Goal: Find specific page/section: Find specific page/section

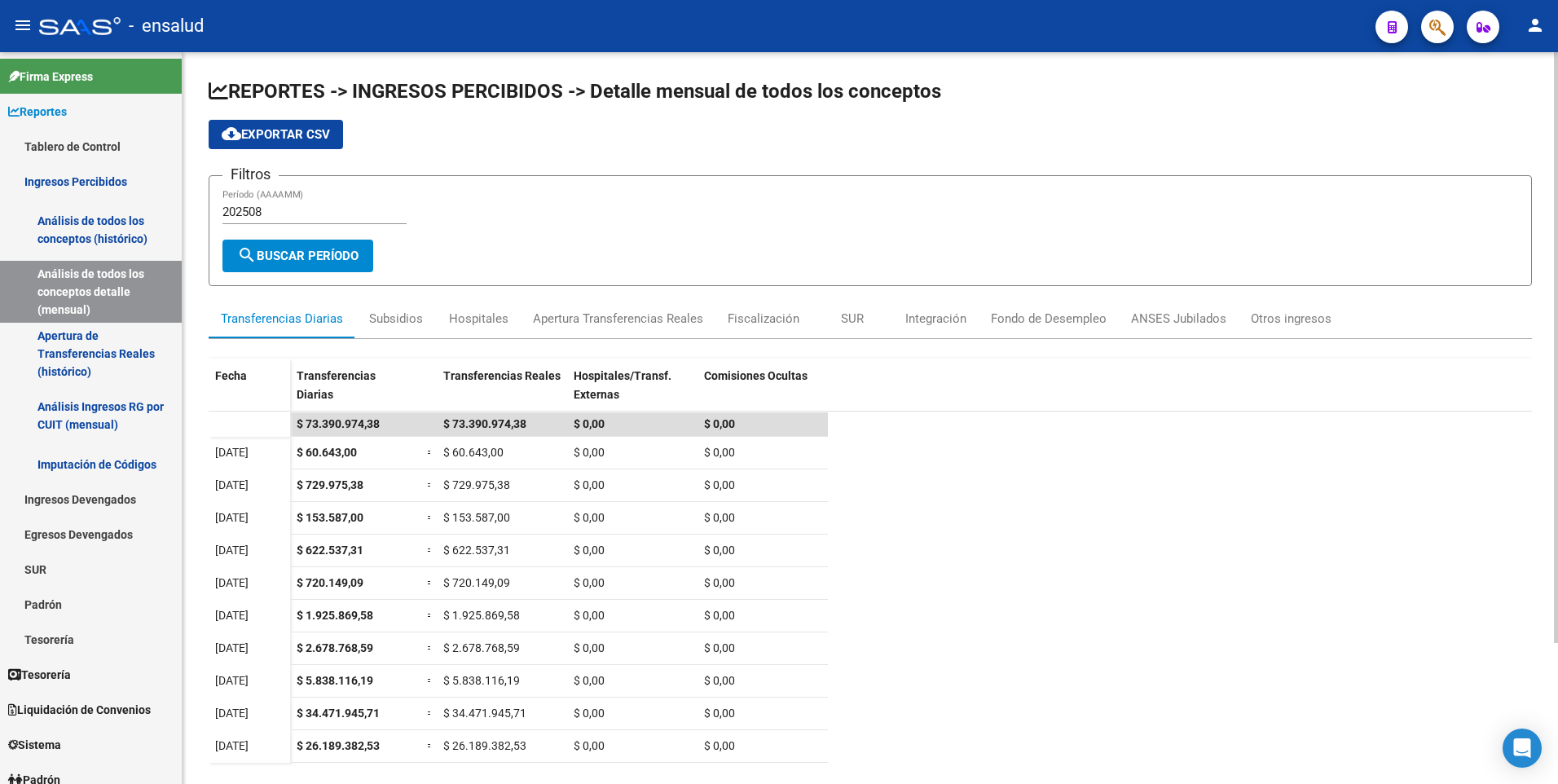
click at [1557, 188] on html "menu - ensalud person Firma Express Reportes Tablero de Control Ingresos Percib…" at bounding box center [779, 392] width 1558 height 784
click at [777, 322] on div "Fiscalización" at bounding box center [764, 318] width 72 height 18
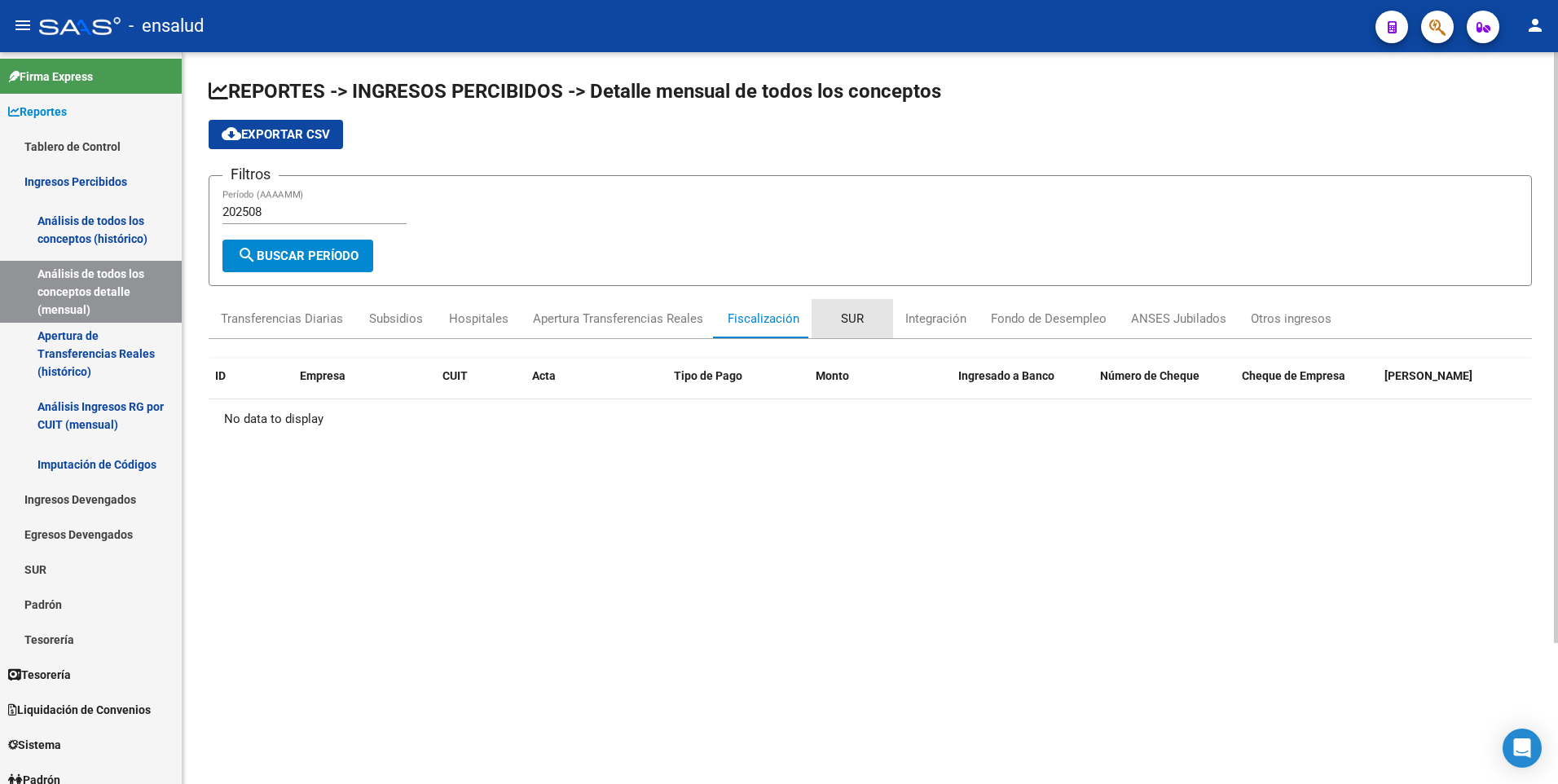
click at [849, 320] on div "SUR" at bounding box center [852, 318] width 23 height 18
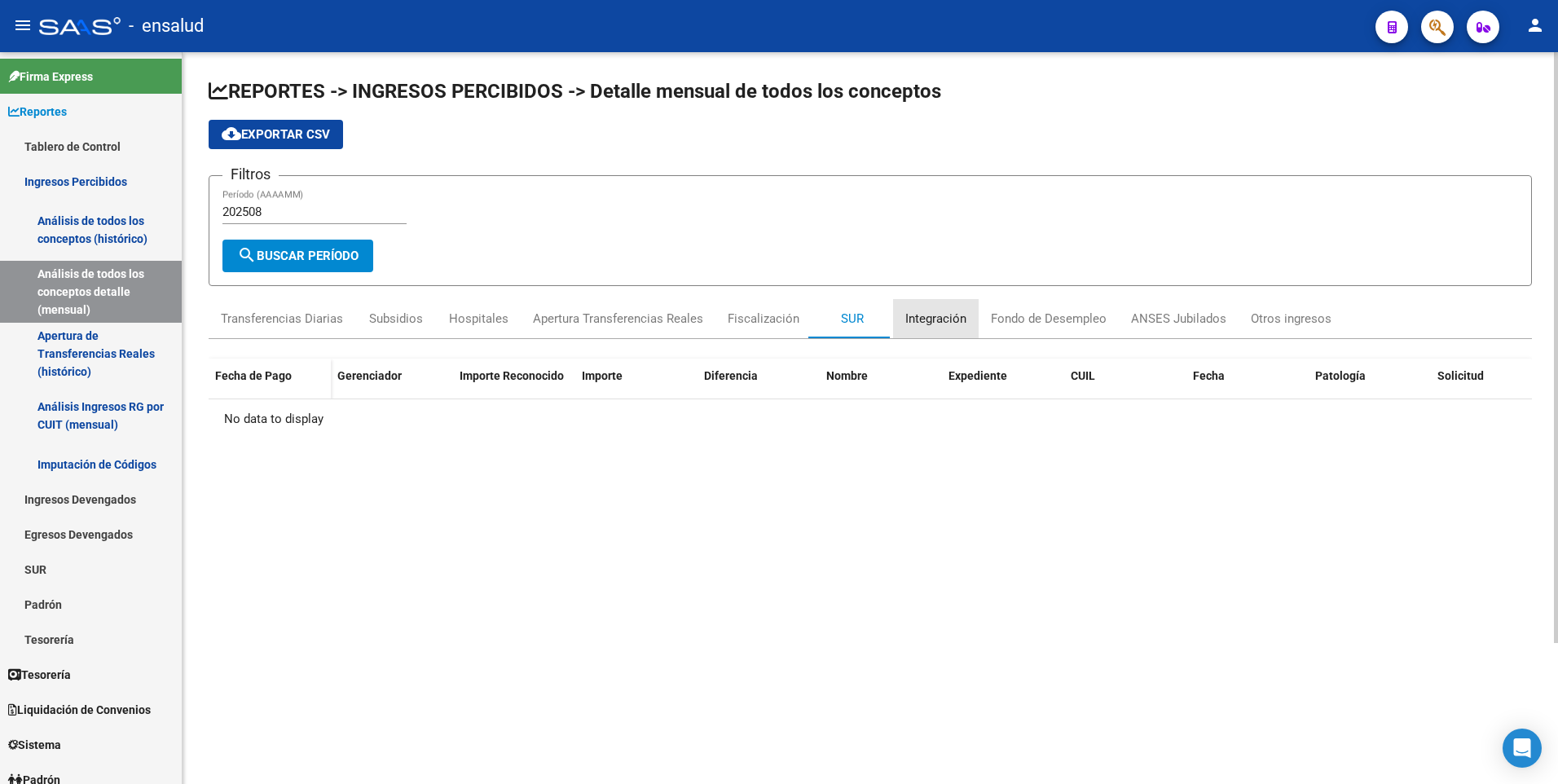
click at [942, 318] on div "Integración" at bounding box center [936, 318] width 61 height 18
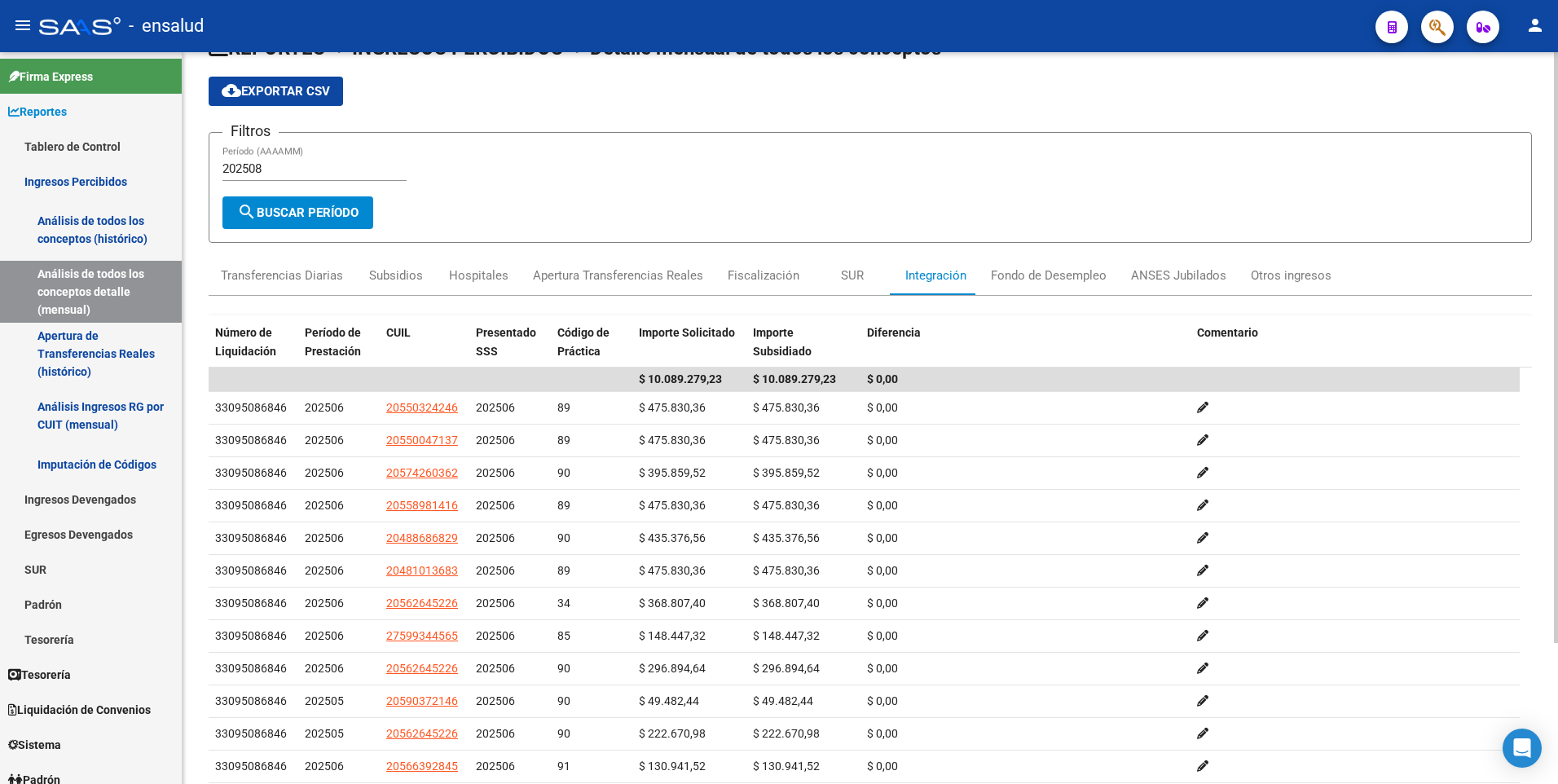
scroll to position [42, 0]
click at [1550, 403] on div "REPORTES -> INGRESOS PERCIBIDOS -> Detalle mensual de todos los conceptos cloud…" at bounding box center [872, 464] width 1380 height 907
click at [1065, 281] on div "Fondo de Desempleo" at bounding box center [1049, 275] width 116 height 18
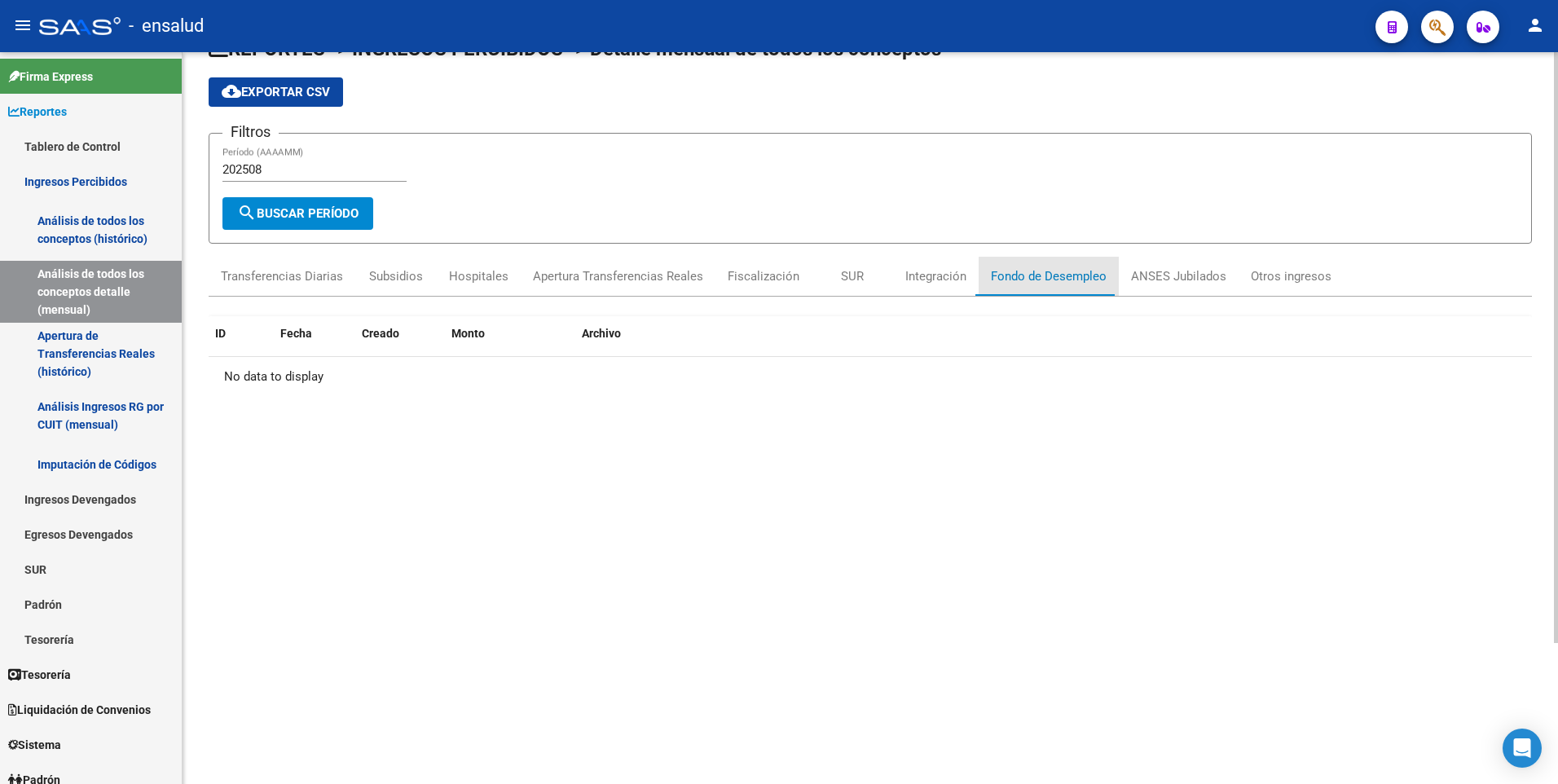
scroll to position [0, 0]
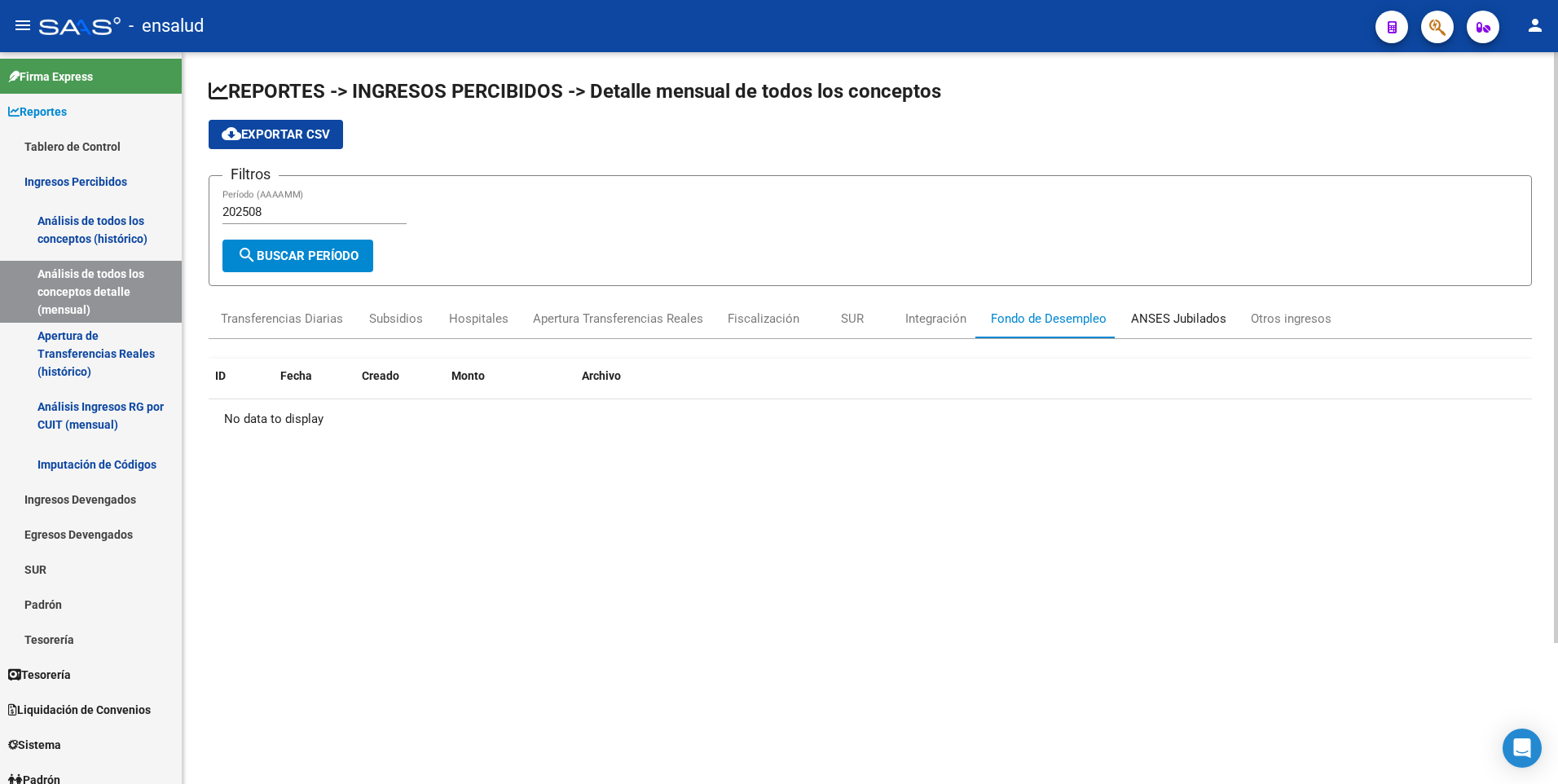
click at [1177, 325] on div "ANSES Jubilados" at bounding box center [1178, 318] width 95 height 18
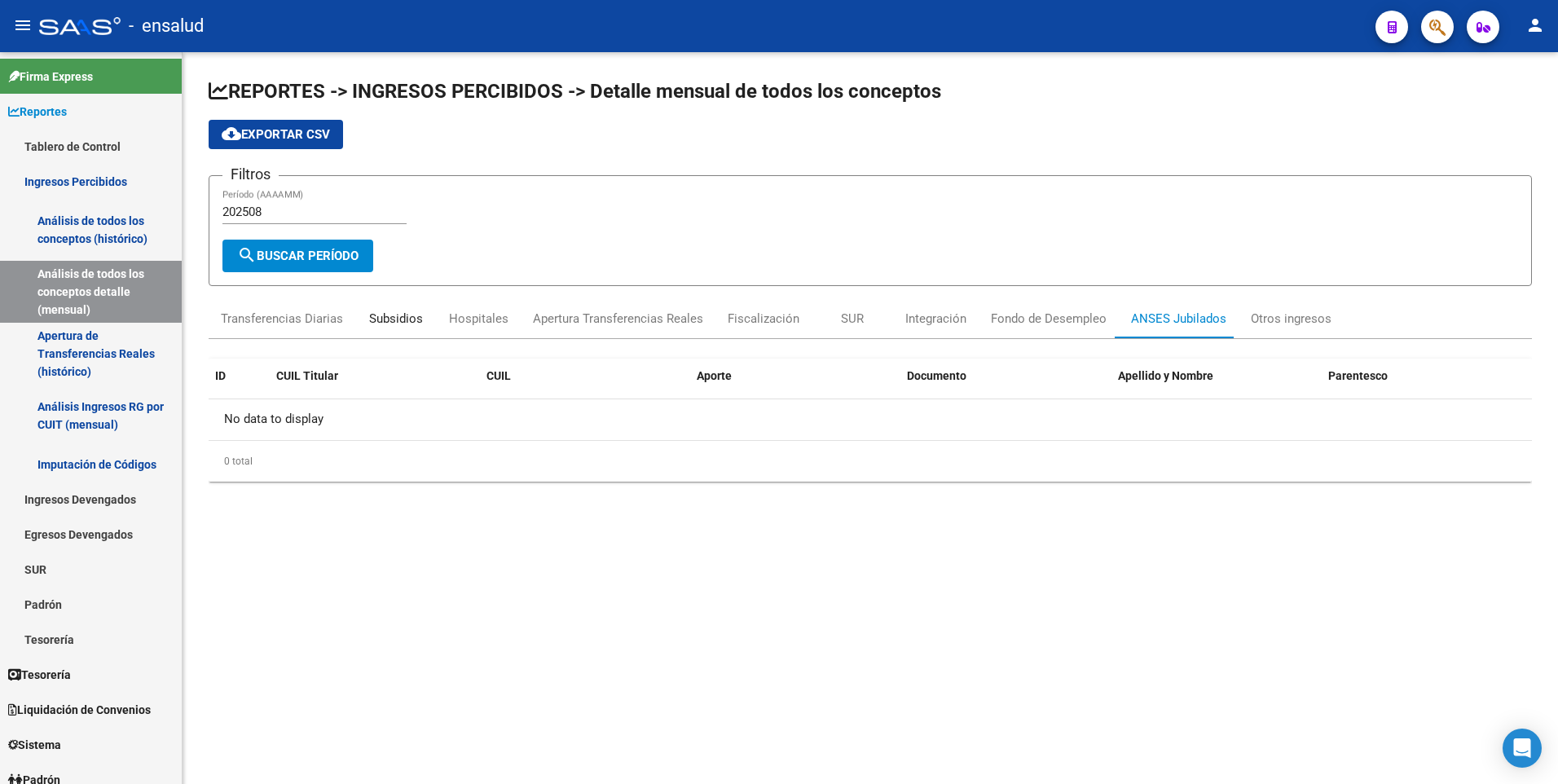
click at [409, 313] on div "Subsidios" at bounding box center [396, 318] width 53 height 18
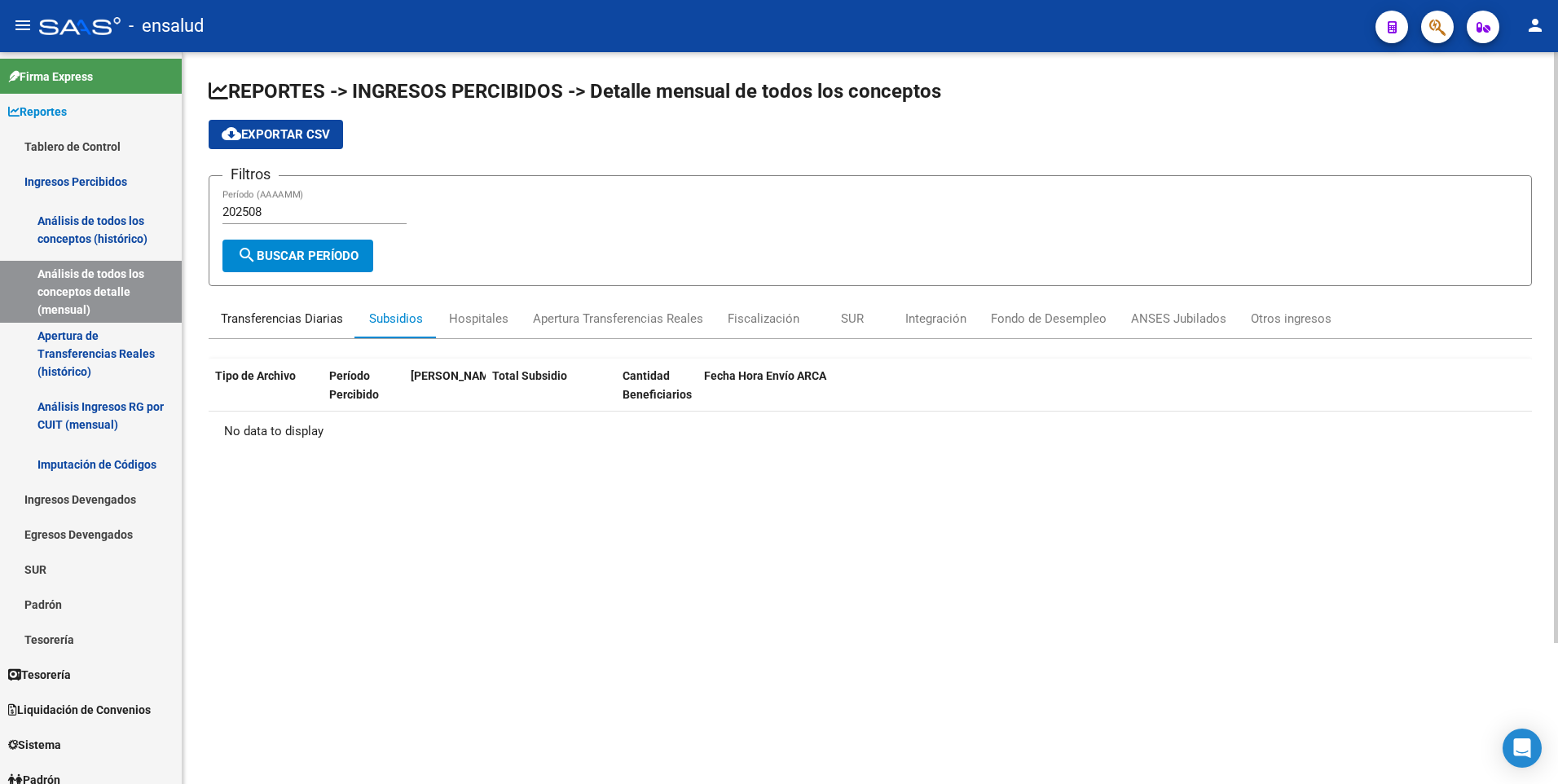
click at [298, 323] on div "Transferencias Diarias" at bounding box center [282, 318] width 122 height 18
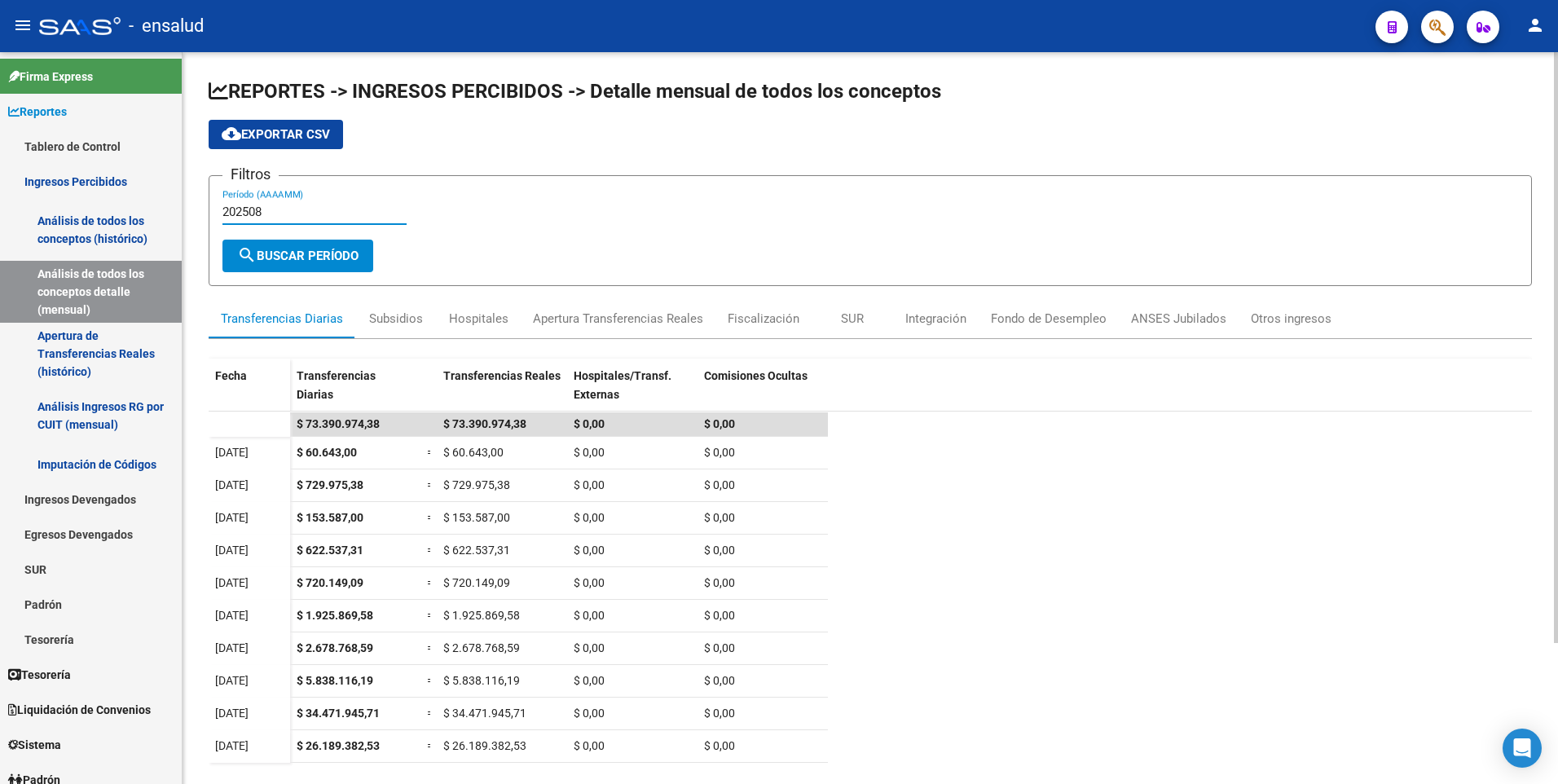
click at [260, 209] on input "202508" at bounding box center [314, 211] width 184 height 14
type input "202507"
click at [329, 264] on button "search Buscar Período" at bounding box center [298, 256] width 151 height 32
click at [403, 318] on div "Subsidios" at bounding box center [396, 318] width 53 height 18
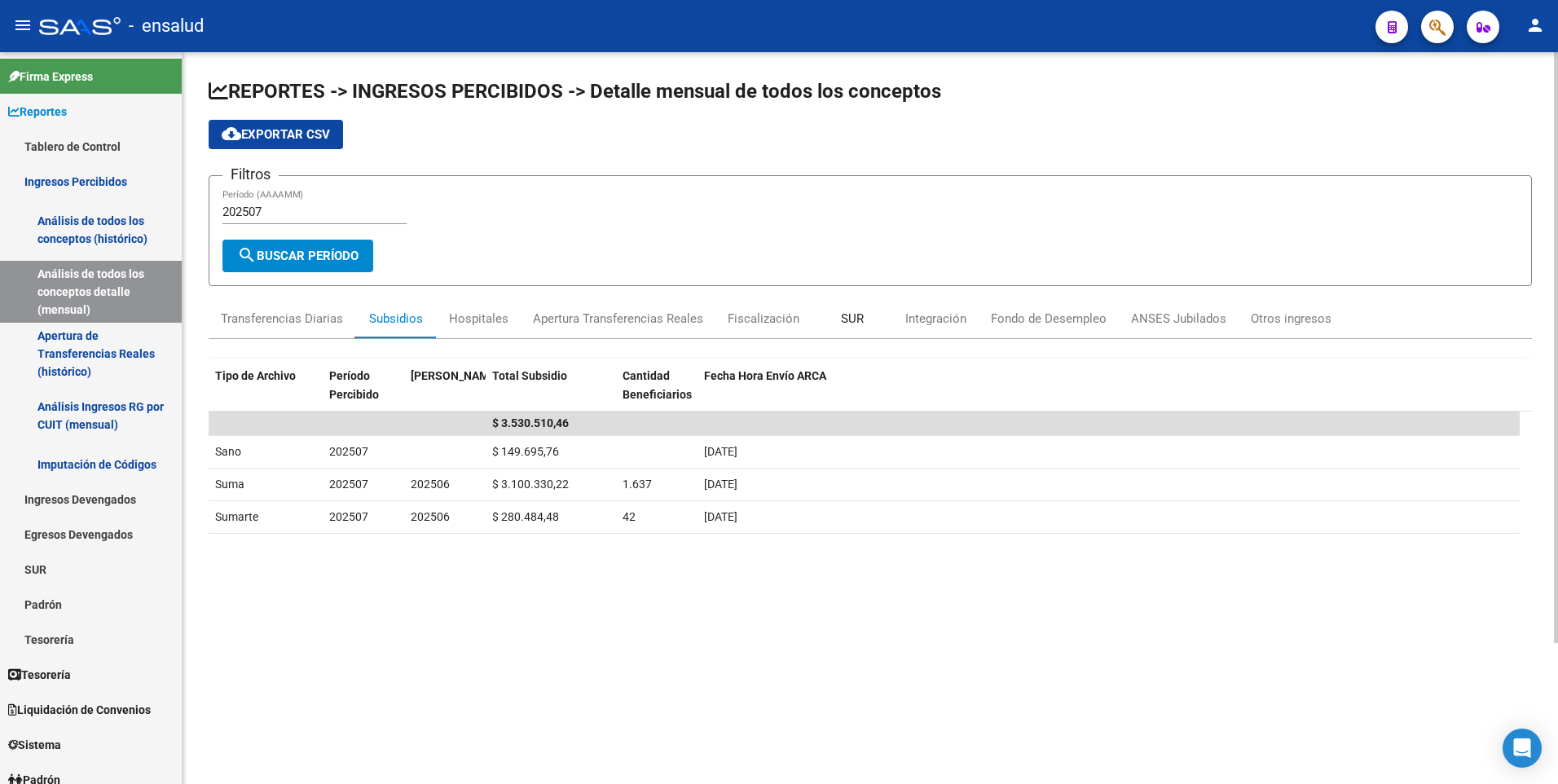
click at [853, 323] on div "SUR" at bounding box center [852, 318] width 23 height 18
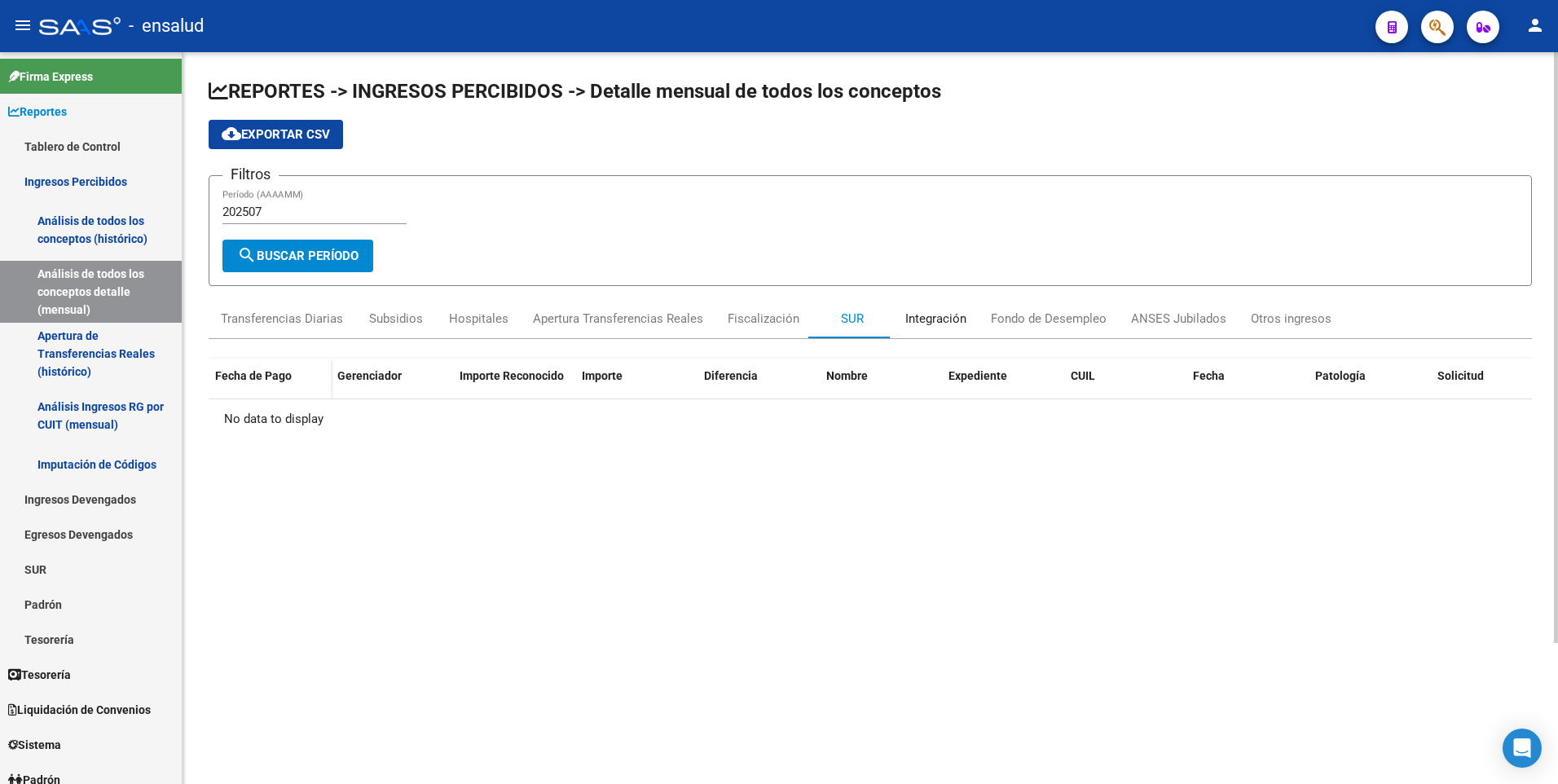
click at [935, 321] on div "Integración" at bounding box center [936, 318] width 61 height 18
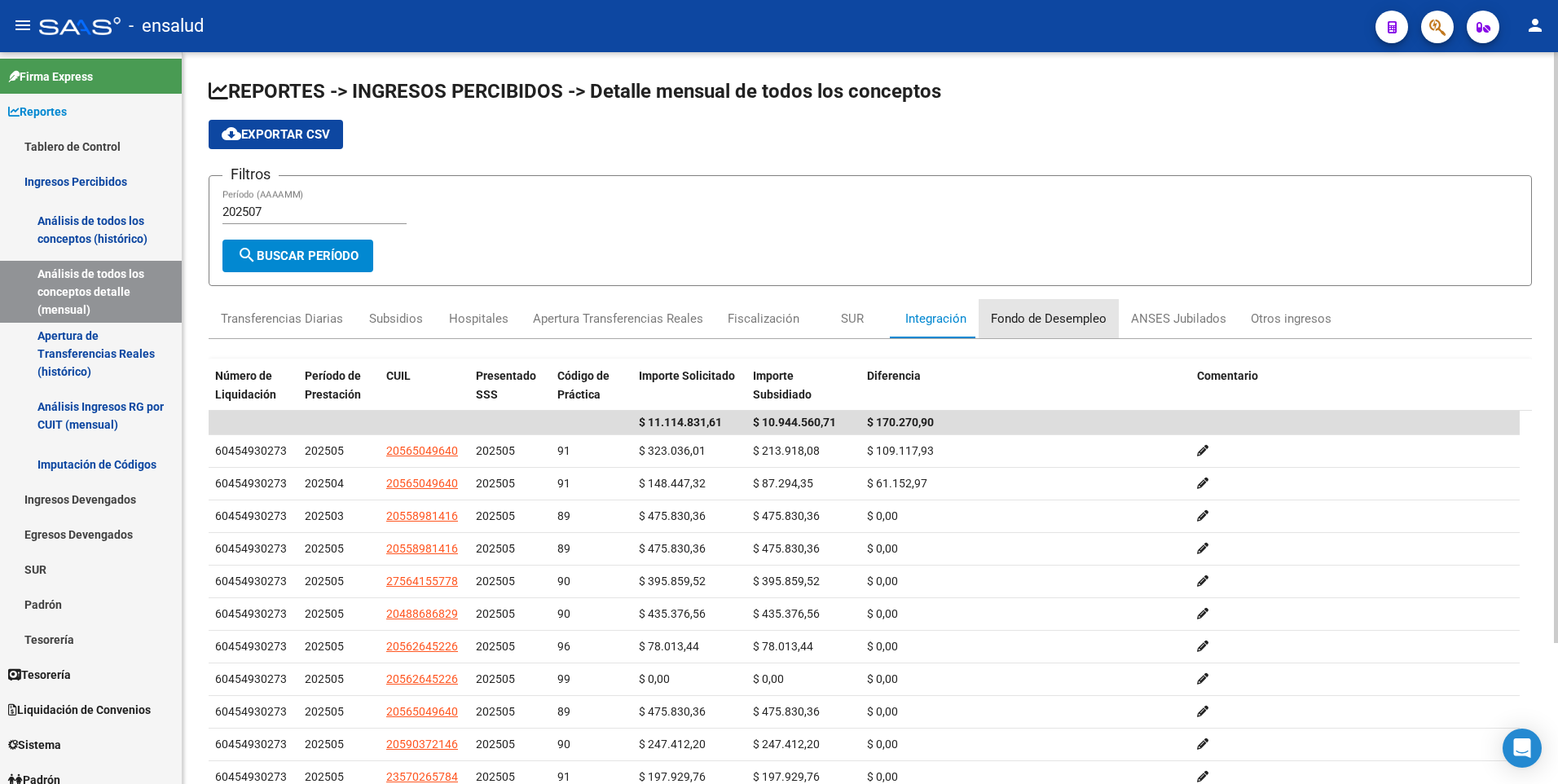
click at [1078, 320] on div "Fondo de Desempleo" at bounding box center [1049, 318] width 116 height 18
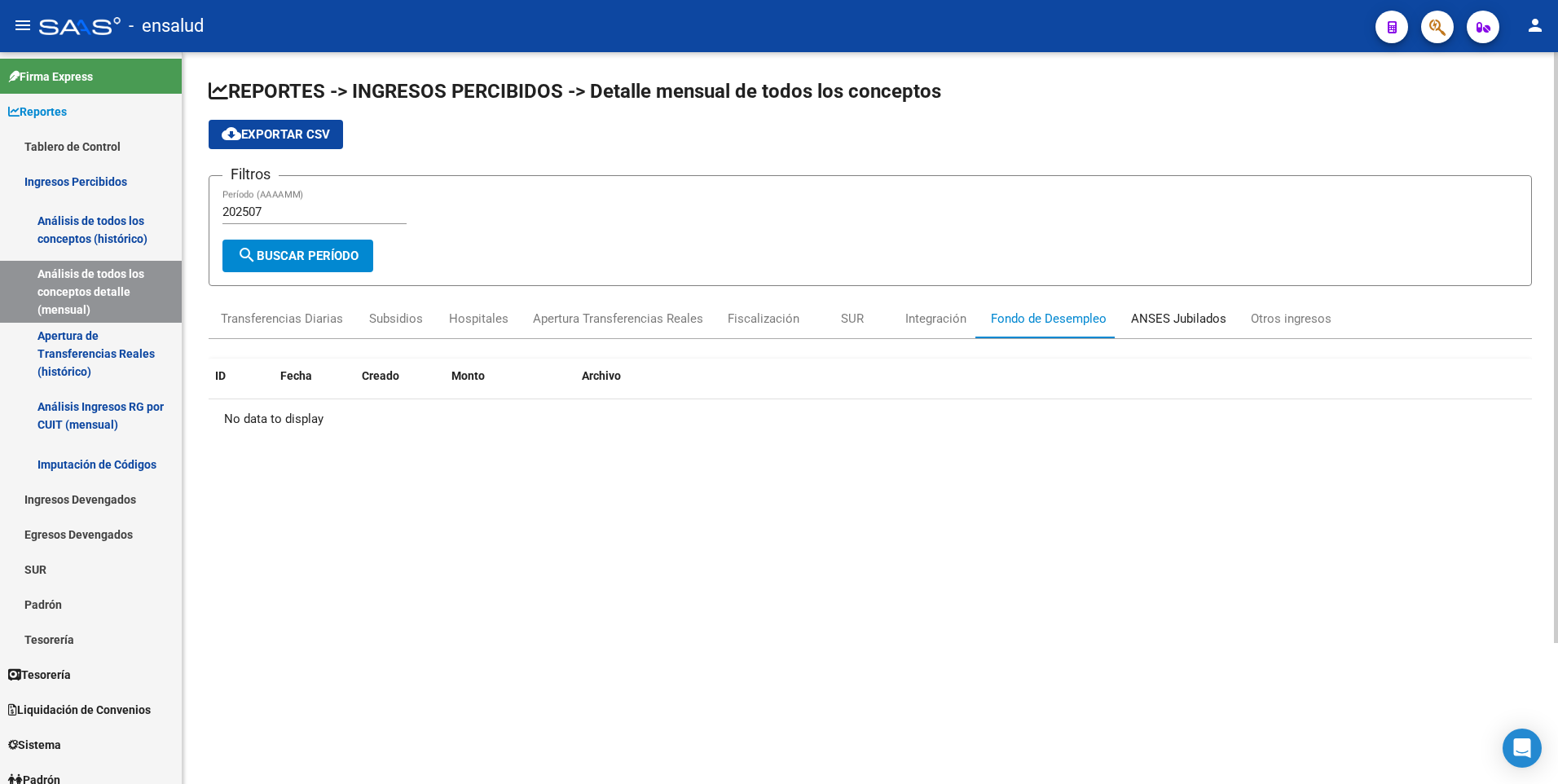
click at [1177, 318] on div "ANSES Jubilados" at bounding box center [1178, 318] width 95 height 18
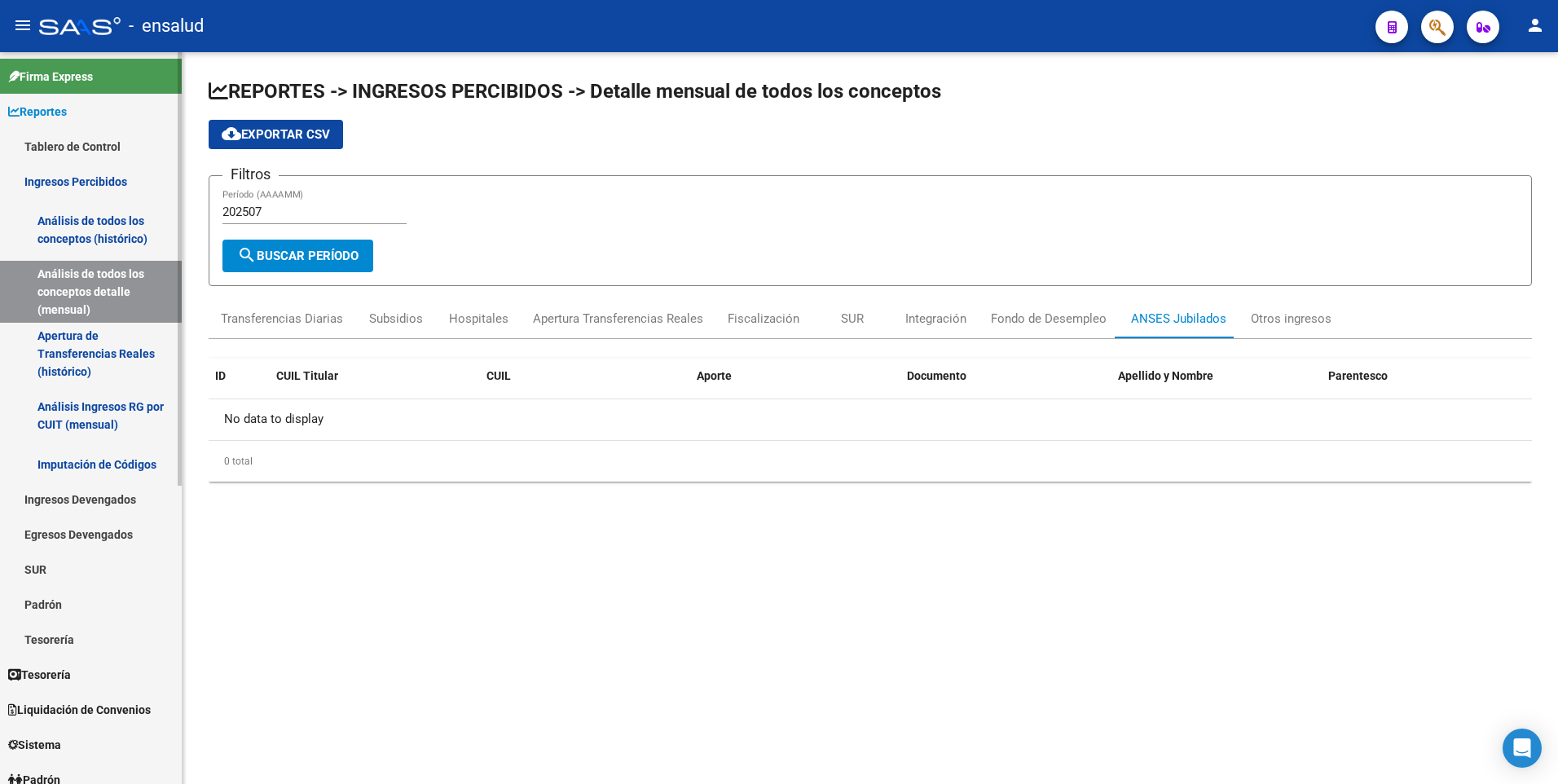
click at [75, 347] on link "Apertura de Transferencias Reales (histórico)" at bounding box center [91, 353] width 181 height 62
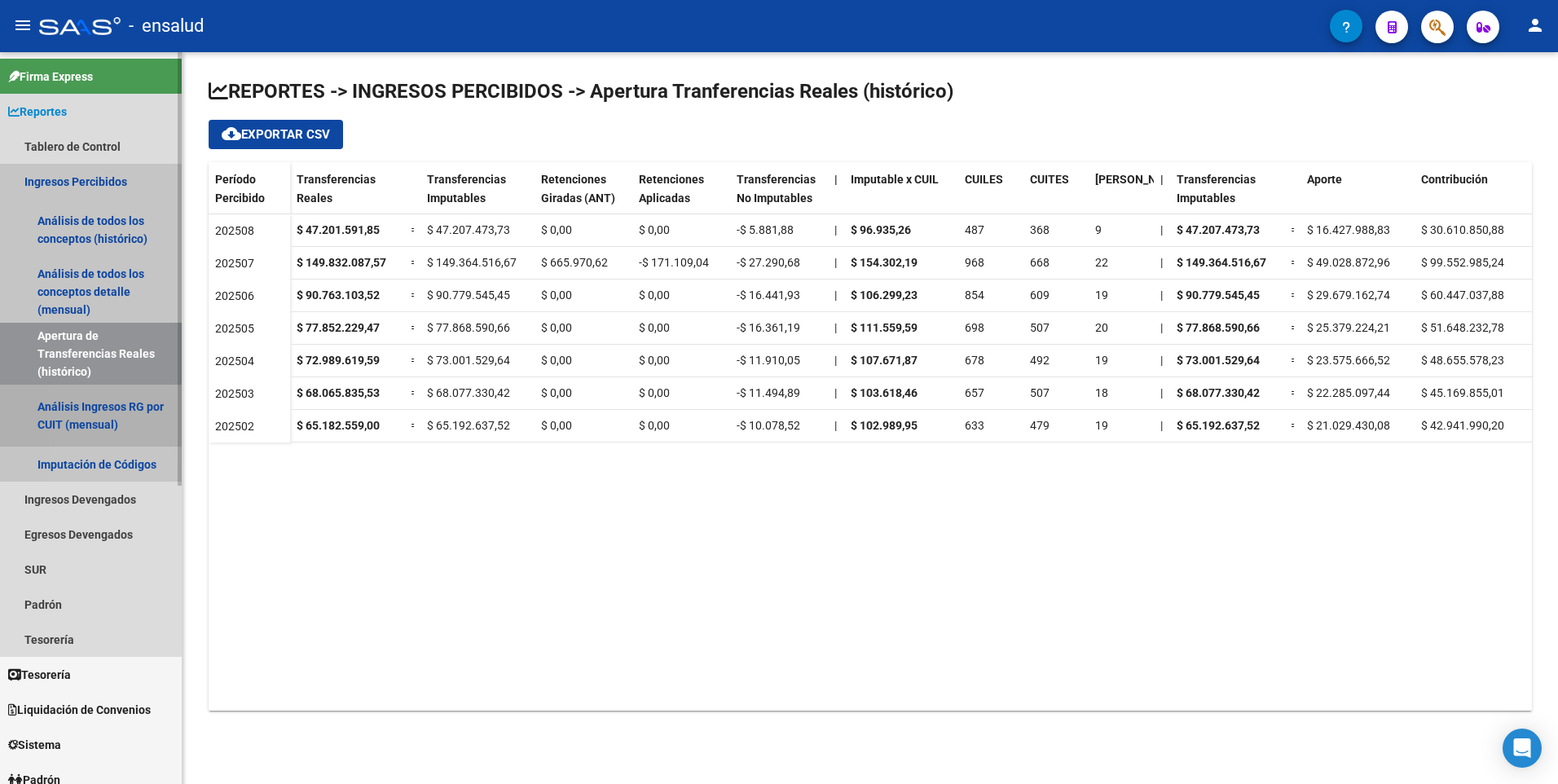
click at [110, 409] on link "Análisis Ingresos RG por CUIT (mensual)" at bounding box center [91, 415] width 181 height 62
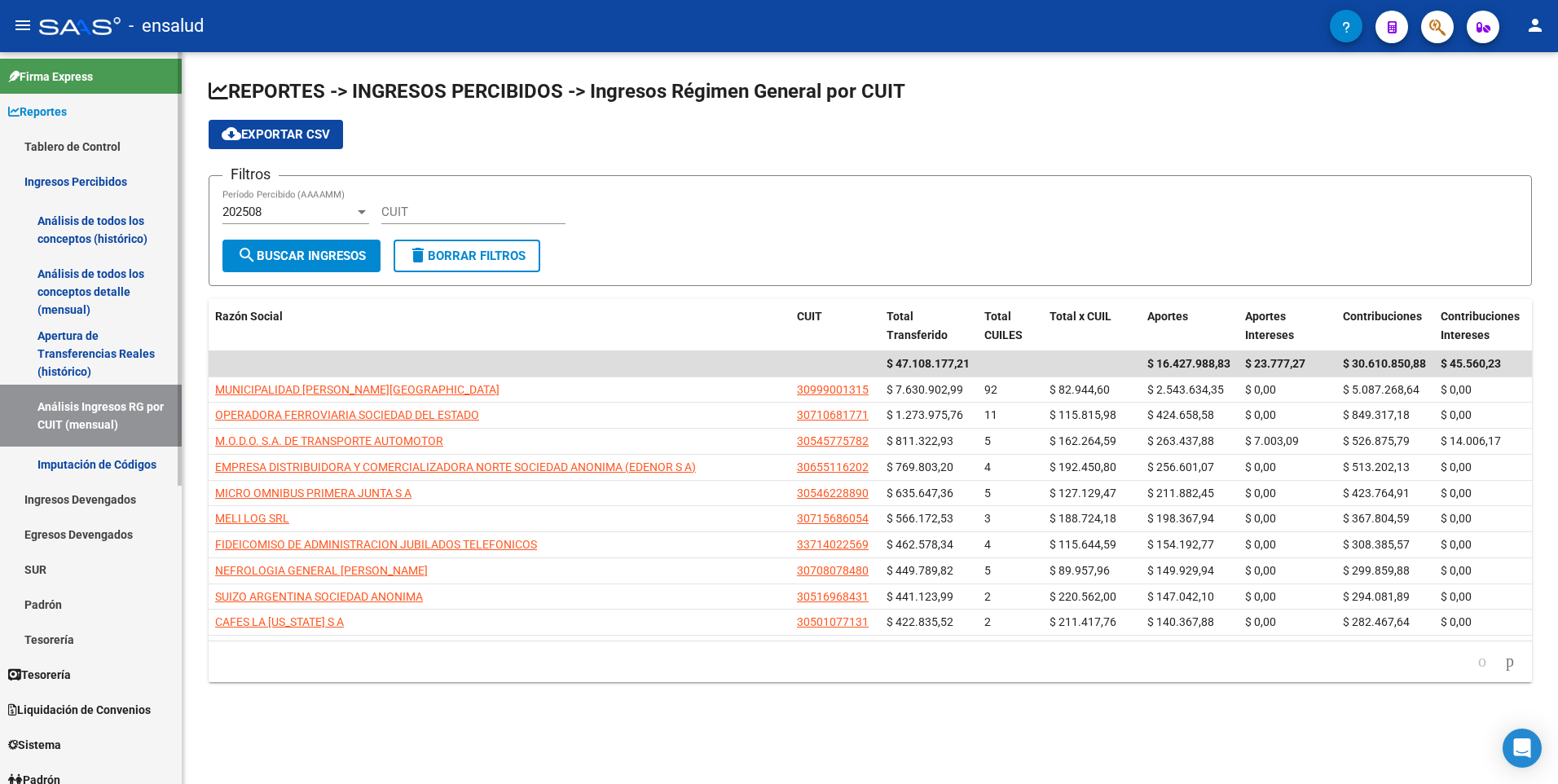
click at [53, 678] on span "Tesorería" at bounding box center [40, 675] width 63 height 18
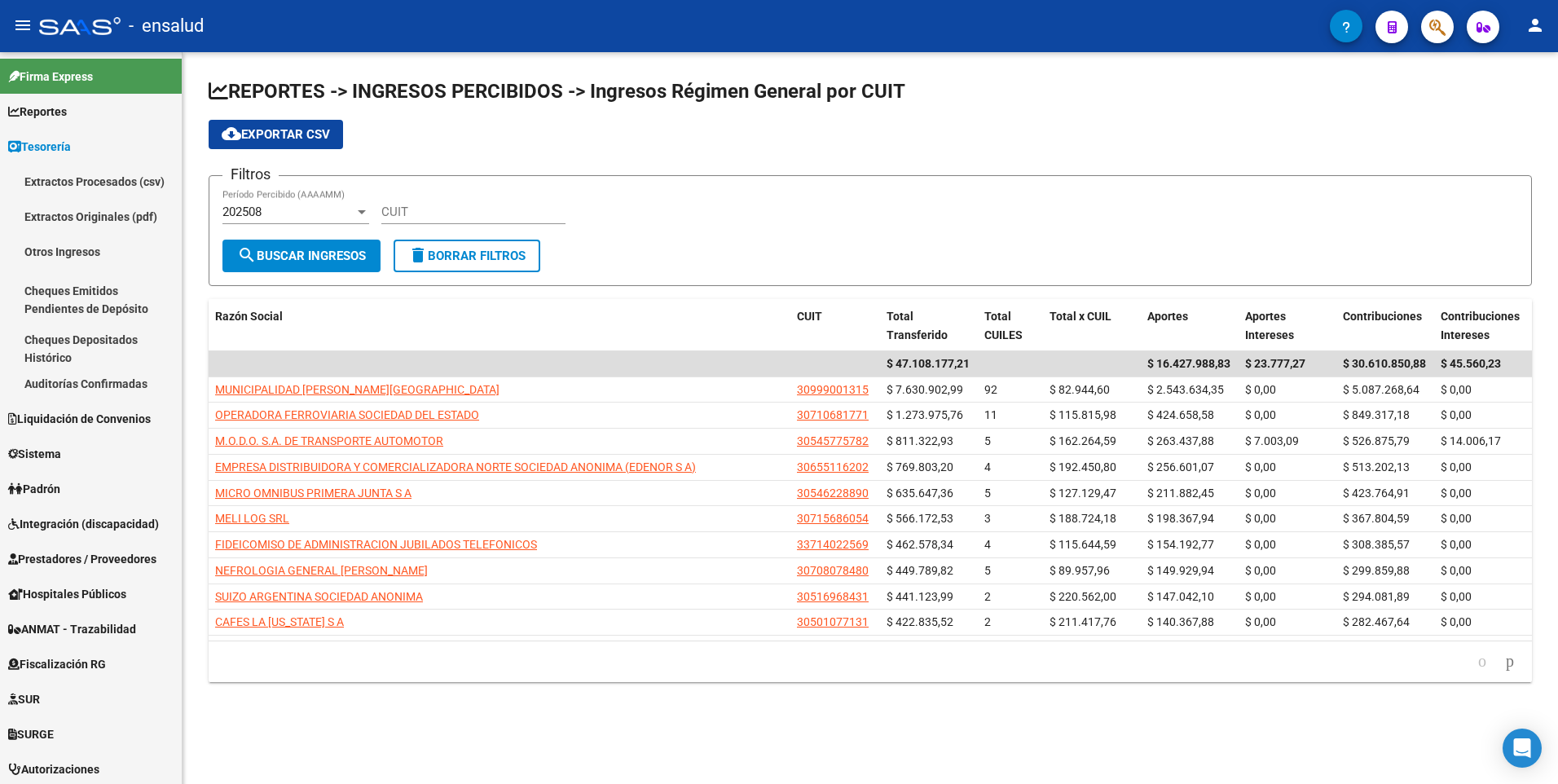
click at [0, 129] on link "Tesorería" at bounding box center [91, 146] width 181 height 35
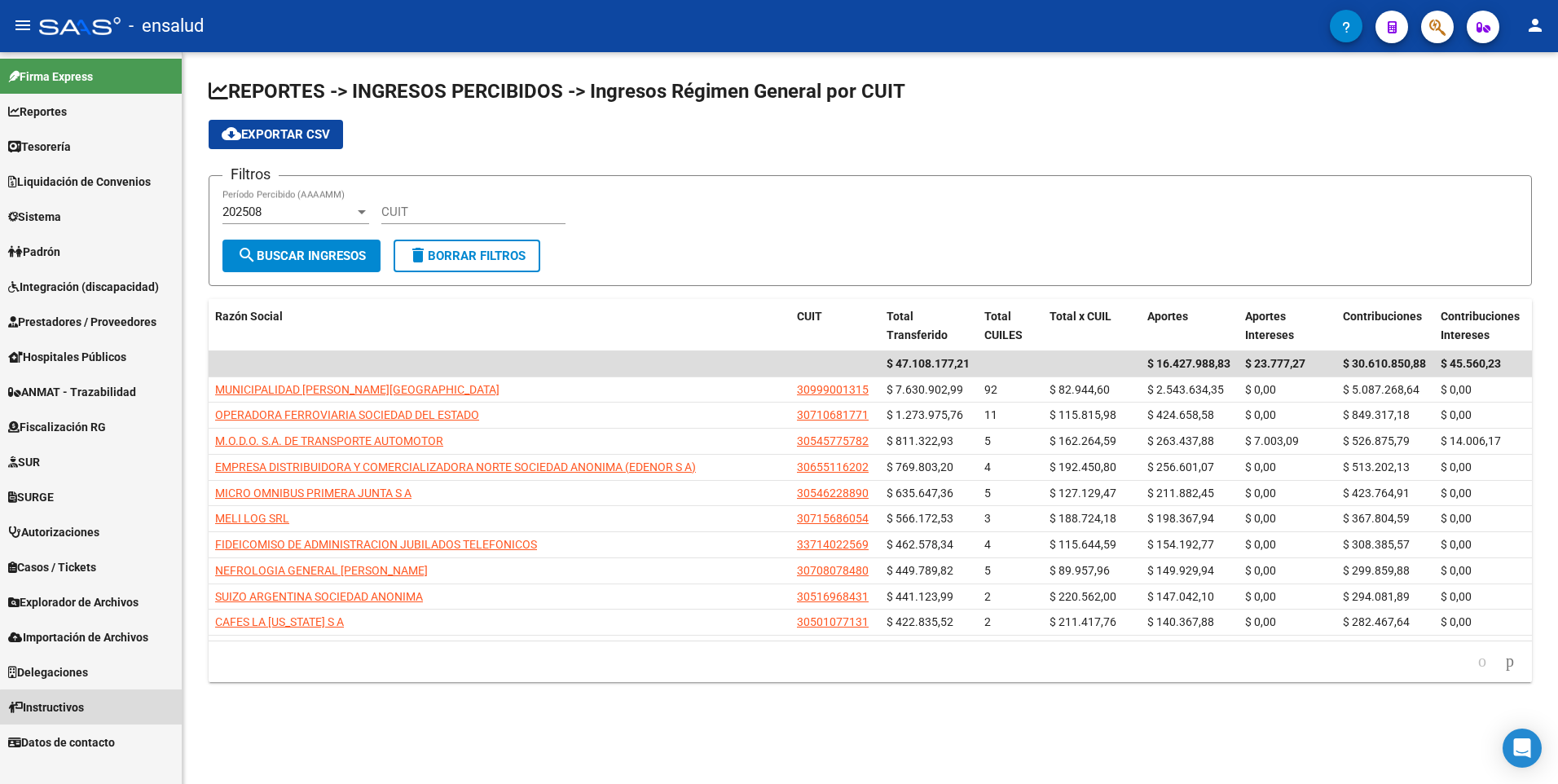
click at [93, 708] on link "Instructivos" at bounding box center [91, 706] width 181 height 35
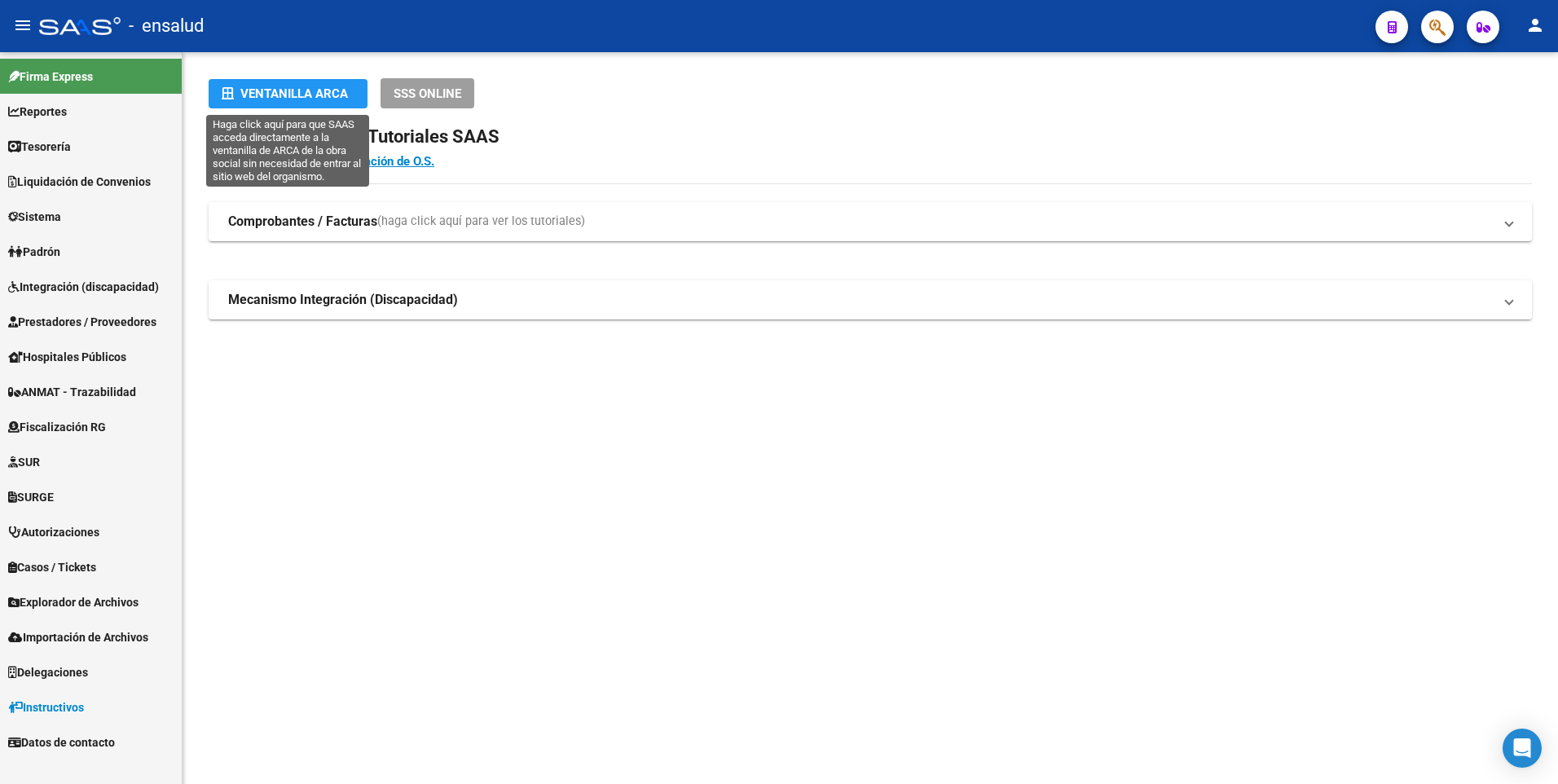
click at [272, 92] on div "Ventanilla ARCA" at bounding box center [288, 93] width 133 height 30
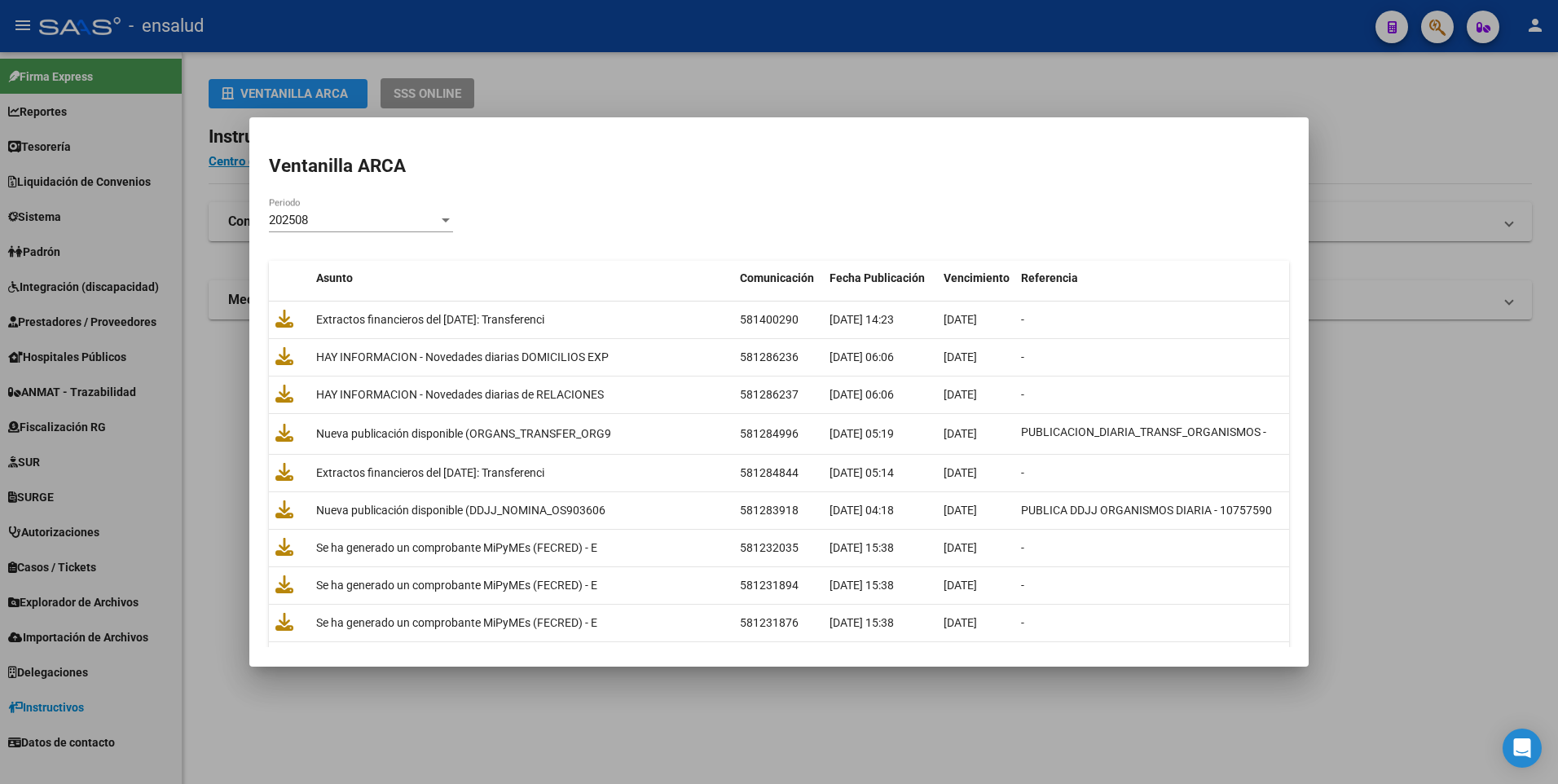
click at [1238, 89] on div at bounding box center [779, 392] width 1558 height 784
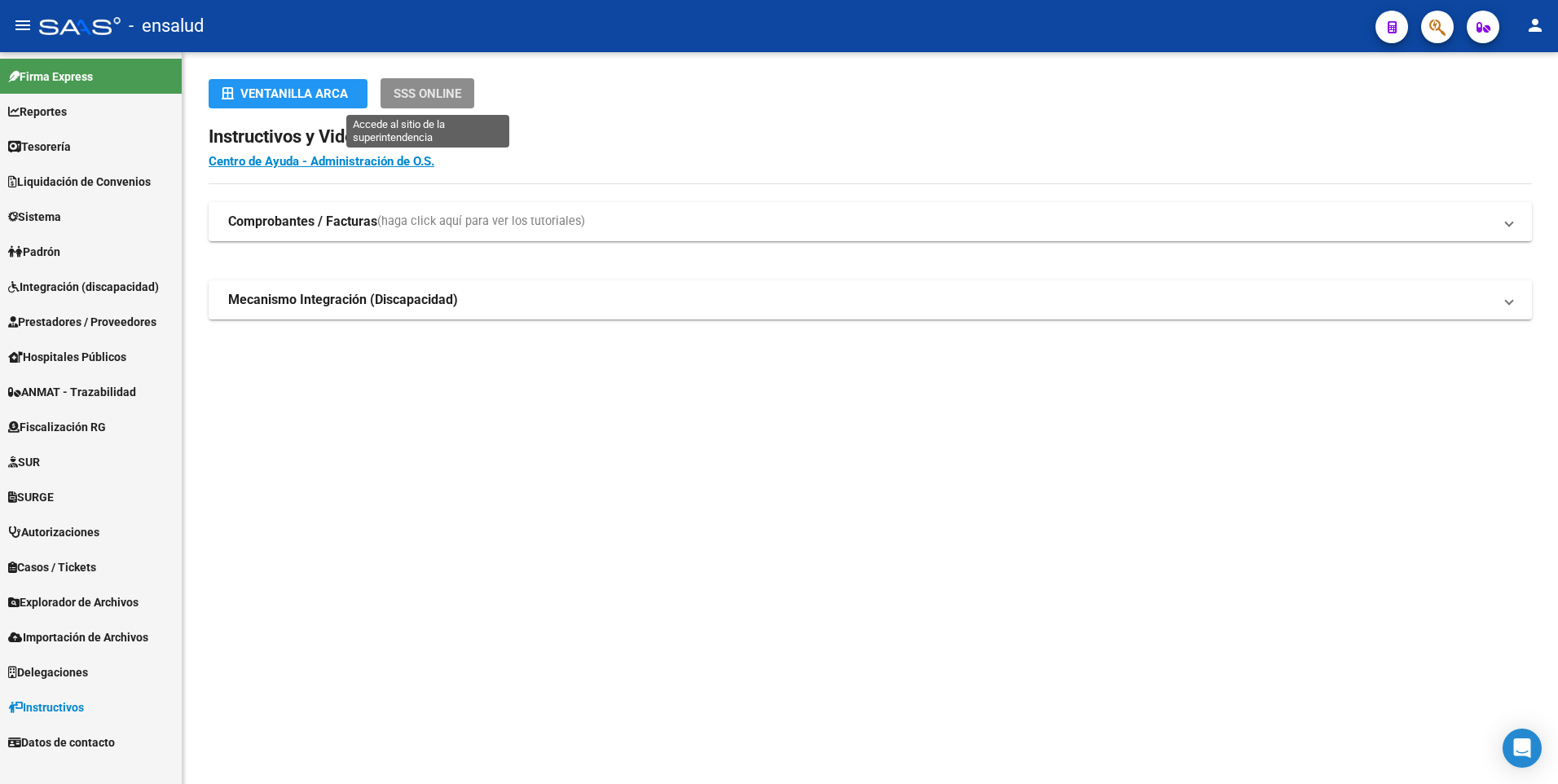
click at [428, 99] on span "SSS ONLINE" at bounding box center [427, 93] width 68 height 14
